Goal: Task Accomplishment & Management: Manage account settings

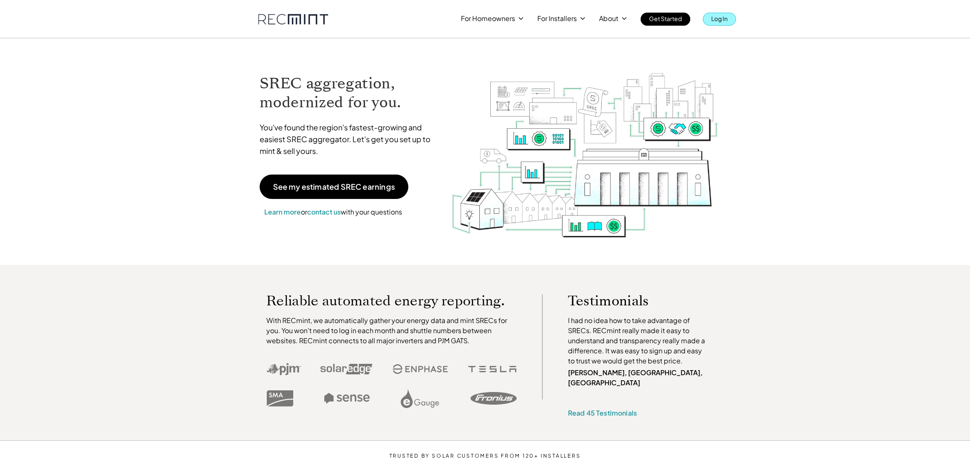
click at [728, 20] on p "Log In" at bounding box center [719, 19] width 16 height 12
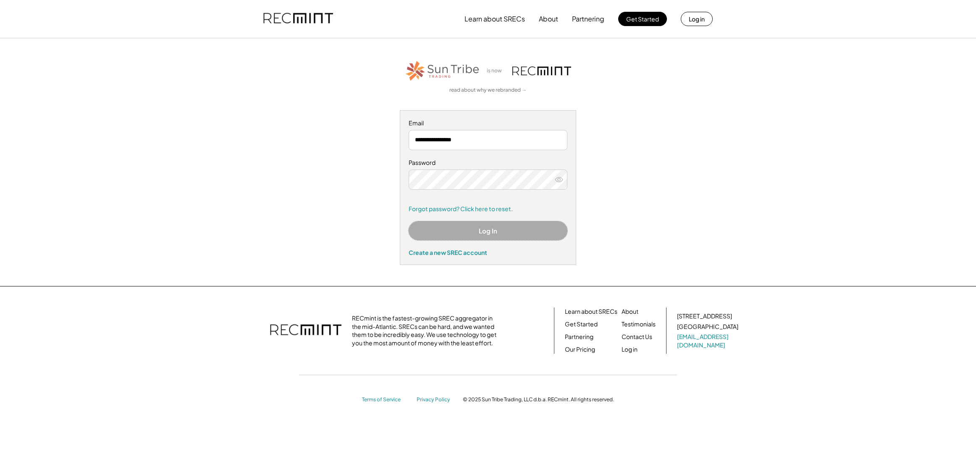
click at [512, 234] on button "Log In" at bounding box center [488, 230] width 159 height 19
click at [529, 227] on button "Log In" at bounding box center [488, 230] width 159 height 19
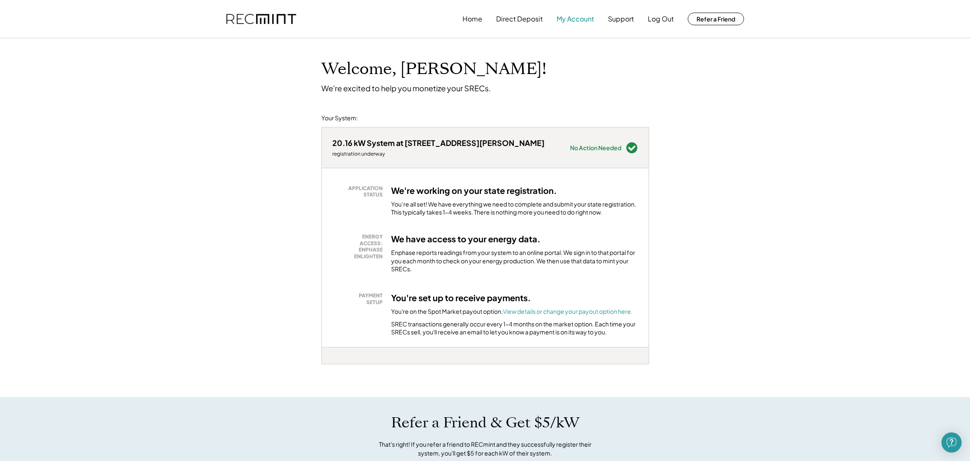
click at [579, 17] on button "My Account" at bounding box center [575, 19] width 37 height 17
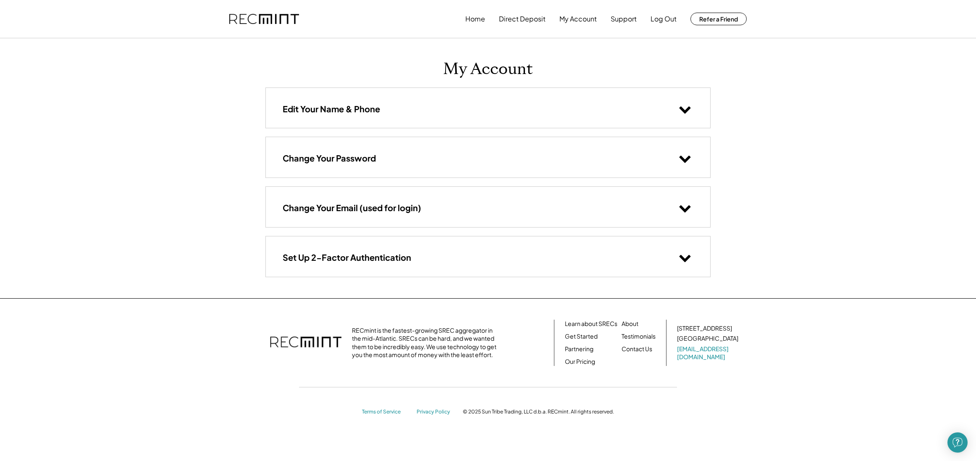
click at [681, 263] on icon at bounding box center [685, 257] width 13 height 13
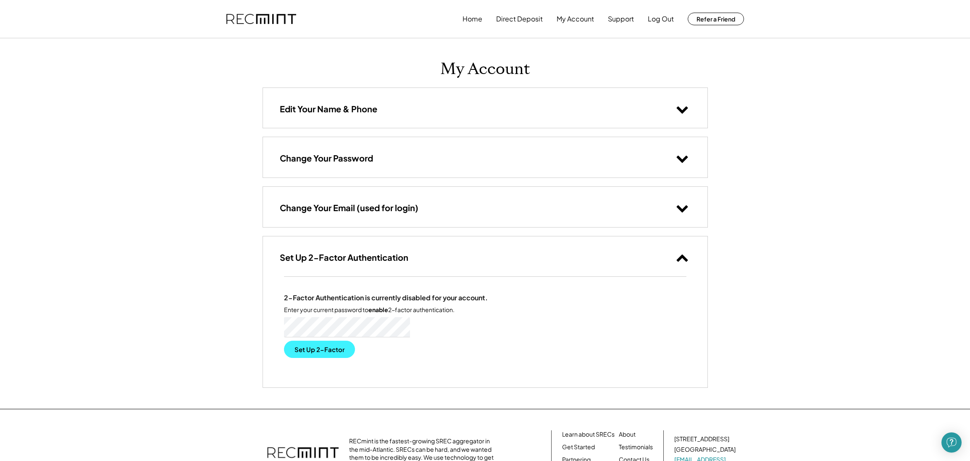
click at [322, 352] on button "Set Up 2-Factor" at bounding box center [319, 348] width 71 height 17
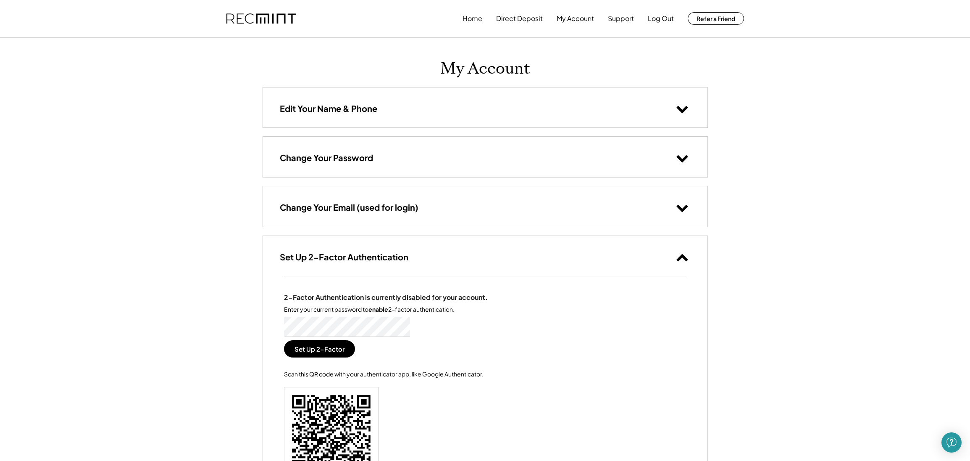
scroll to position [126, 0]
